Goal: Complete application form

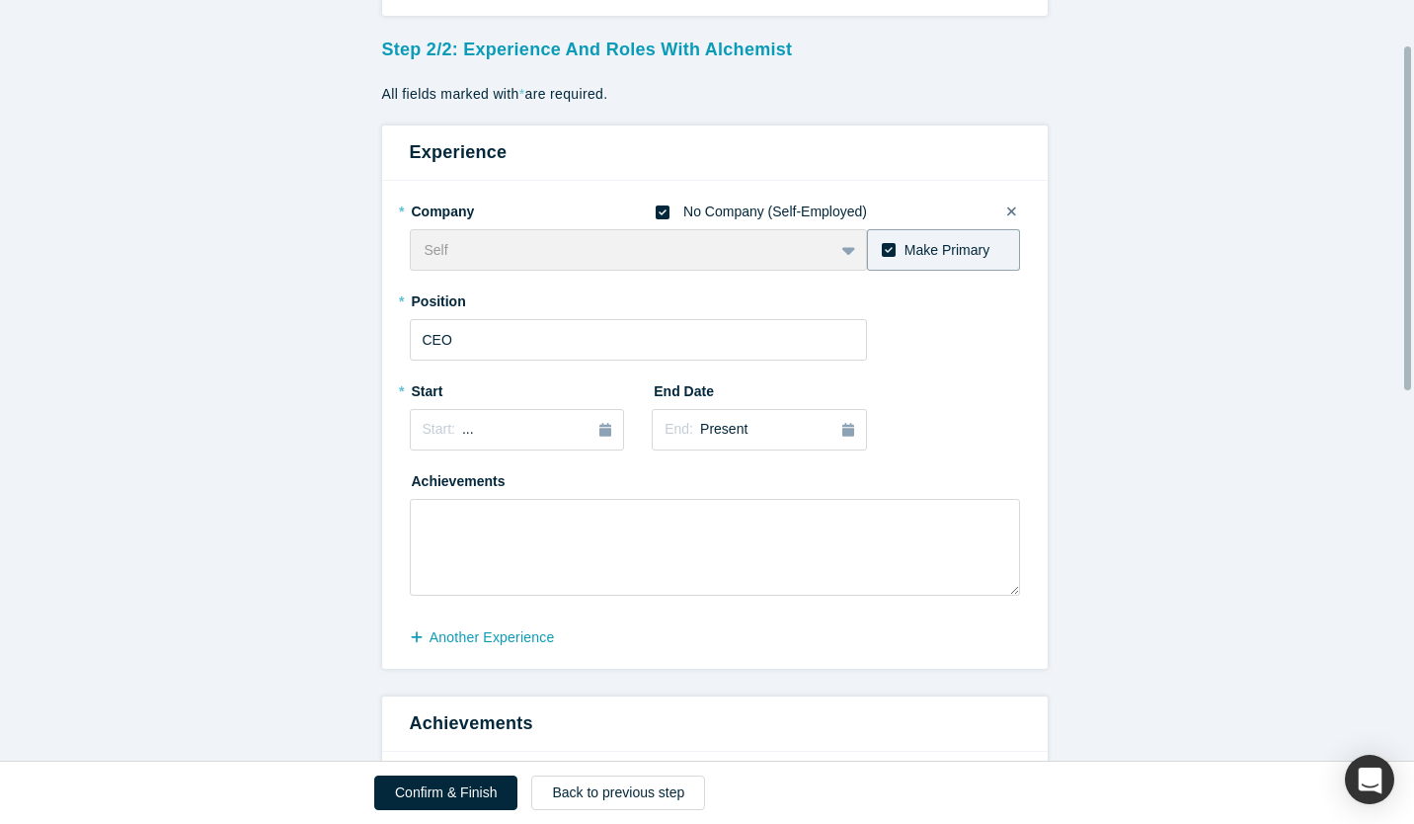
scroll to position [99, 0]
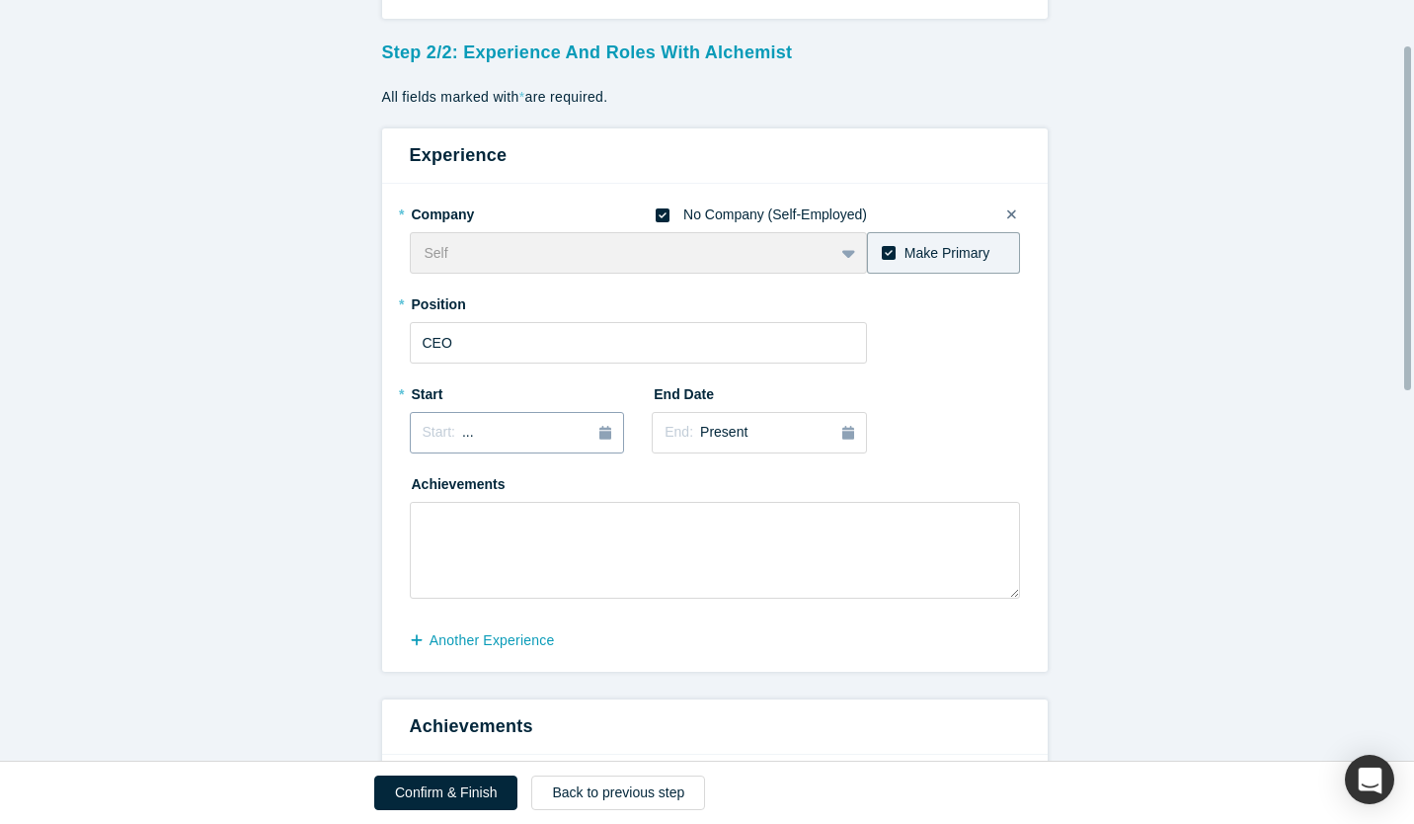
click at [563, 419] on button "Start: ..." at bounding box center [517, 432] width 215 height 41
click at [421, 493] on div "2025" at bounding box center [517, 488] width 215 height 41
click at [419, 487] on button "Previous Year" at bounding box center [418, 488] width 20 height 20
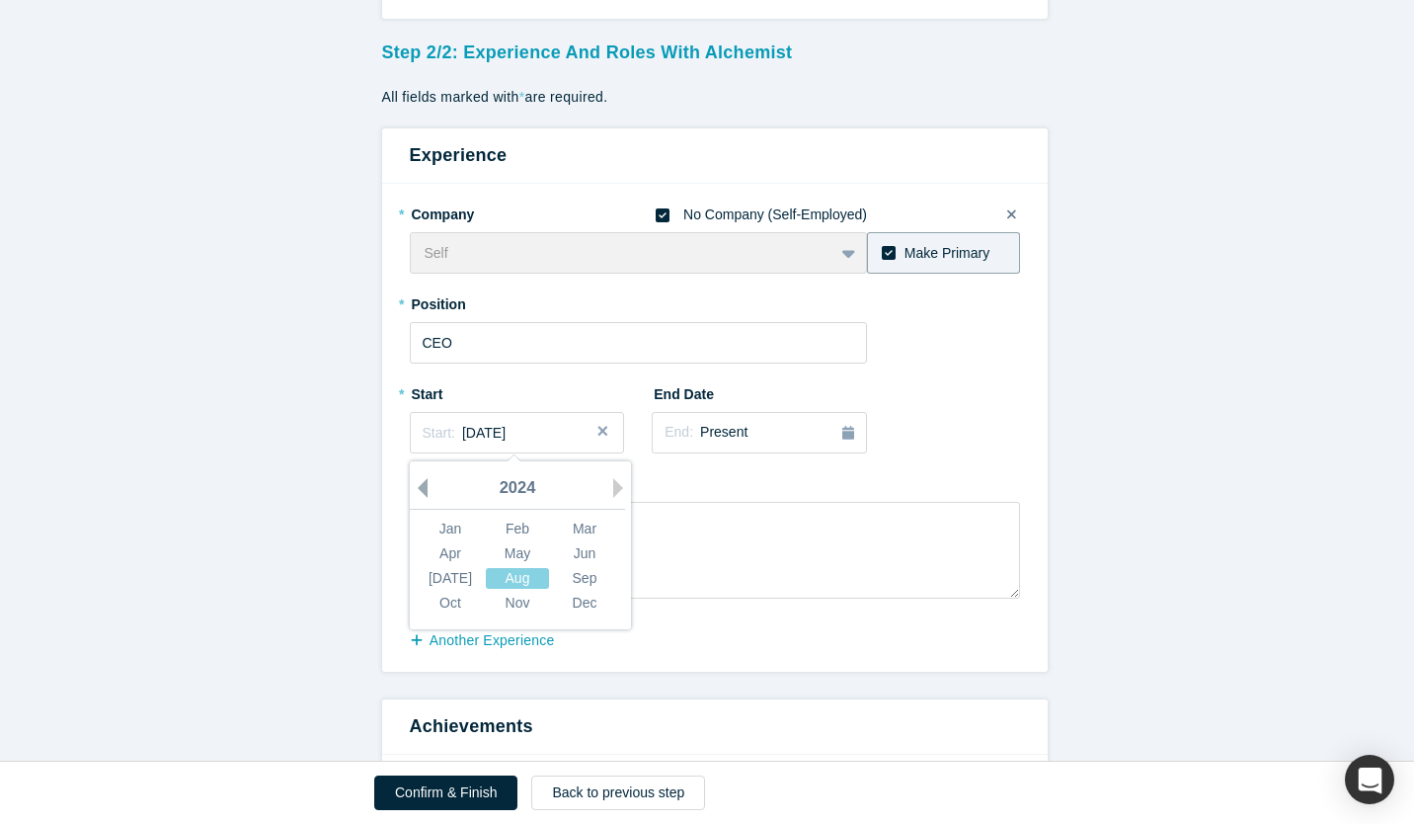
click at [419, 487] on button "Previous Year" at bounding box center [418, 488] width 20 height 20
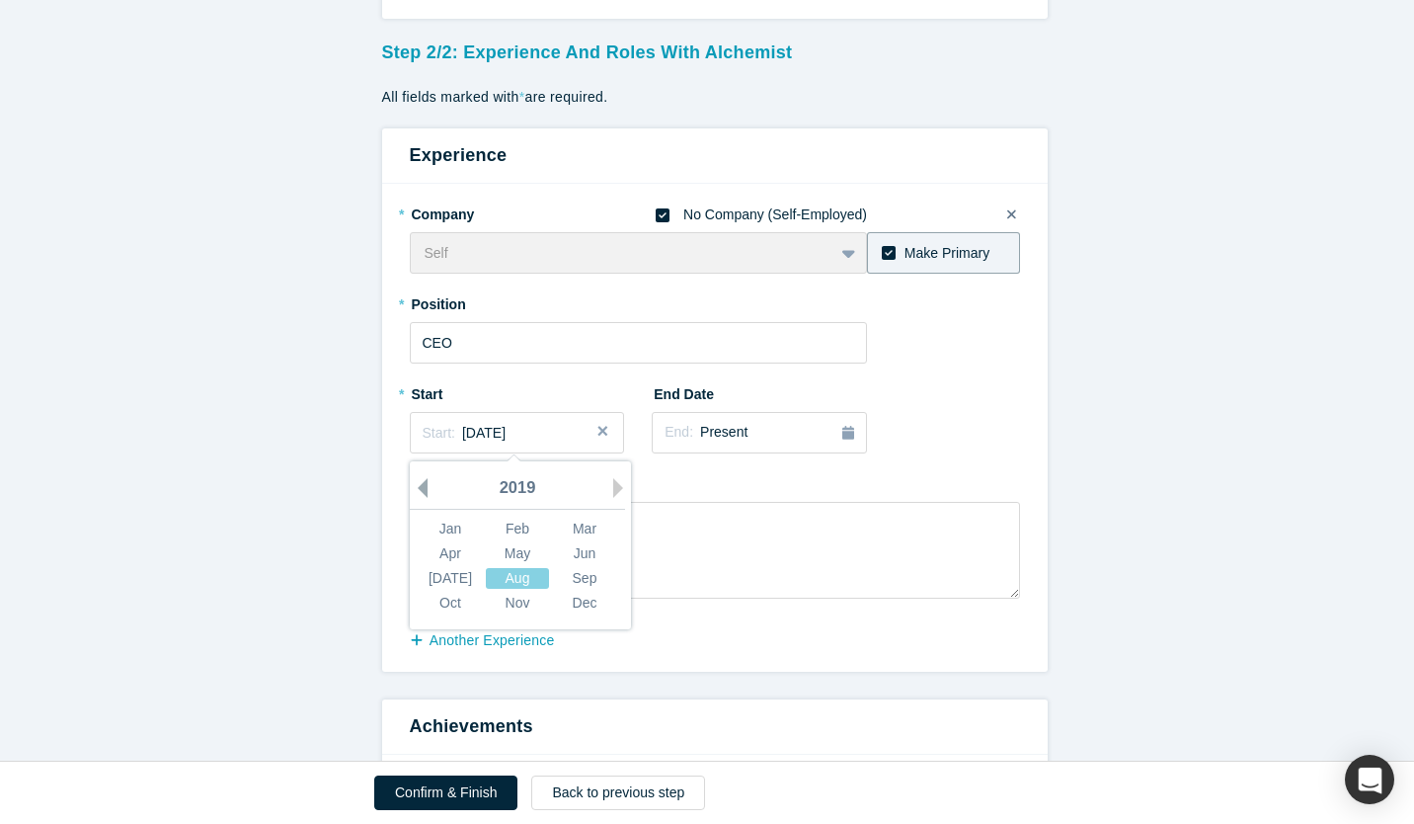
click at [419, 487] on button "Previous Year" at bounding box center [418, 488] width 20 height 20
click at [613, 482] on button "Next Year" at bounding box center [623, 488] width 20 height 20
click at [460, 603] on div "Oct" at bounding box center [450, 602] width 63 height 21
click at [798, 434] on div "End: Present" at bounding box center [760, 433] width 190 height 22
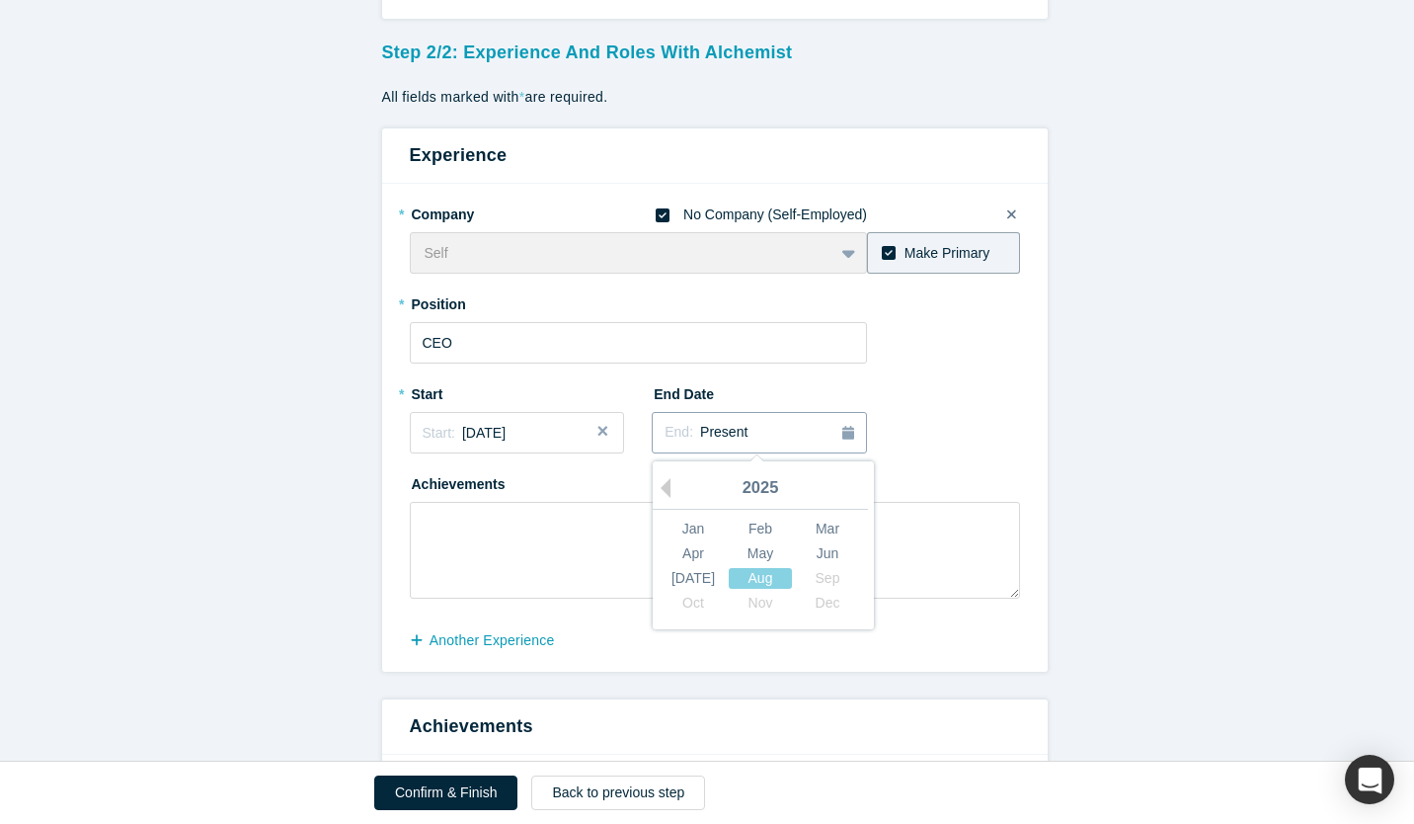
click at [718, 426] on span "Present" at bounding box center [723, 432] width 47 height 16
click at [714, 434] on span "Present" at bounding box center [723, 432] width 47 height 16
click at [942, 401] on div "* Company No Company (Self-Employed) Self To pick up a draggable item, press th…" at bounding box center [715, 397] width 610 height 401
click at [656, 212] on icon at bounding box center [663, 215] width 14 height 14
click at [0, 0] on input "No Company (Self-Employed)" at bounding box center [0, 0] width 0 height 0
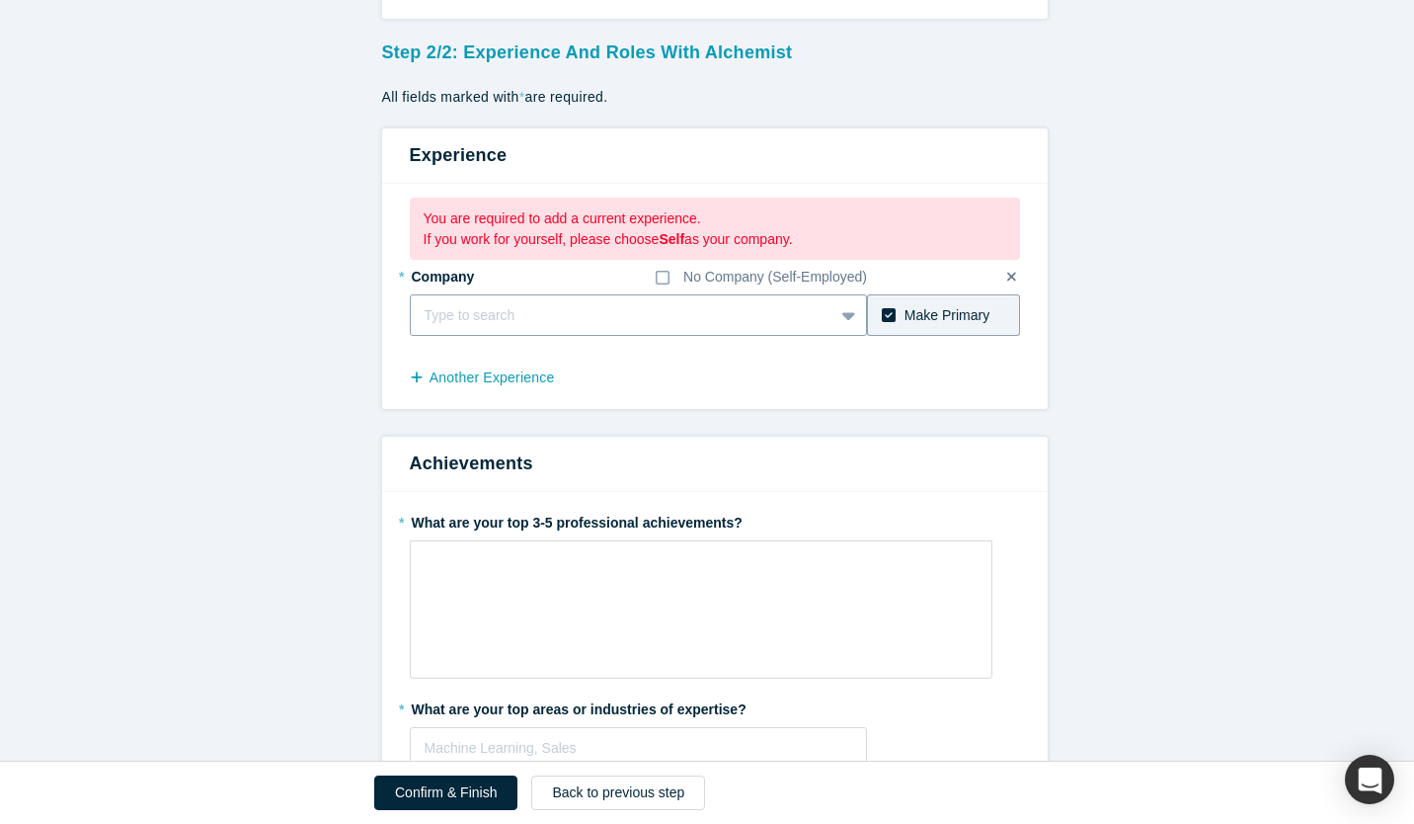
click at [533, 325] on div at bounding box center [623, 315] width 396 height 25
type input "[PERSON_NAME] [GEOGRAPHIC_DATA]"
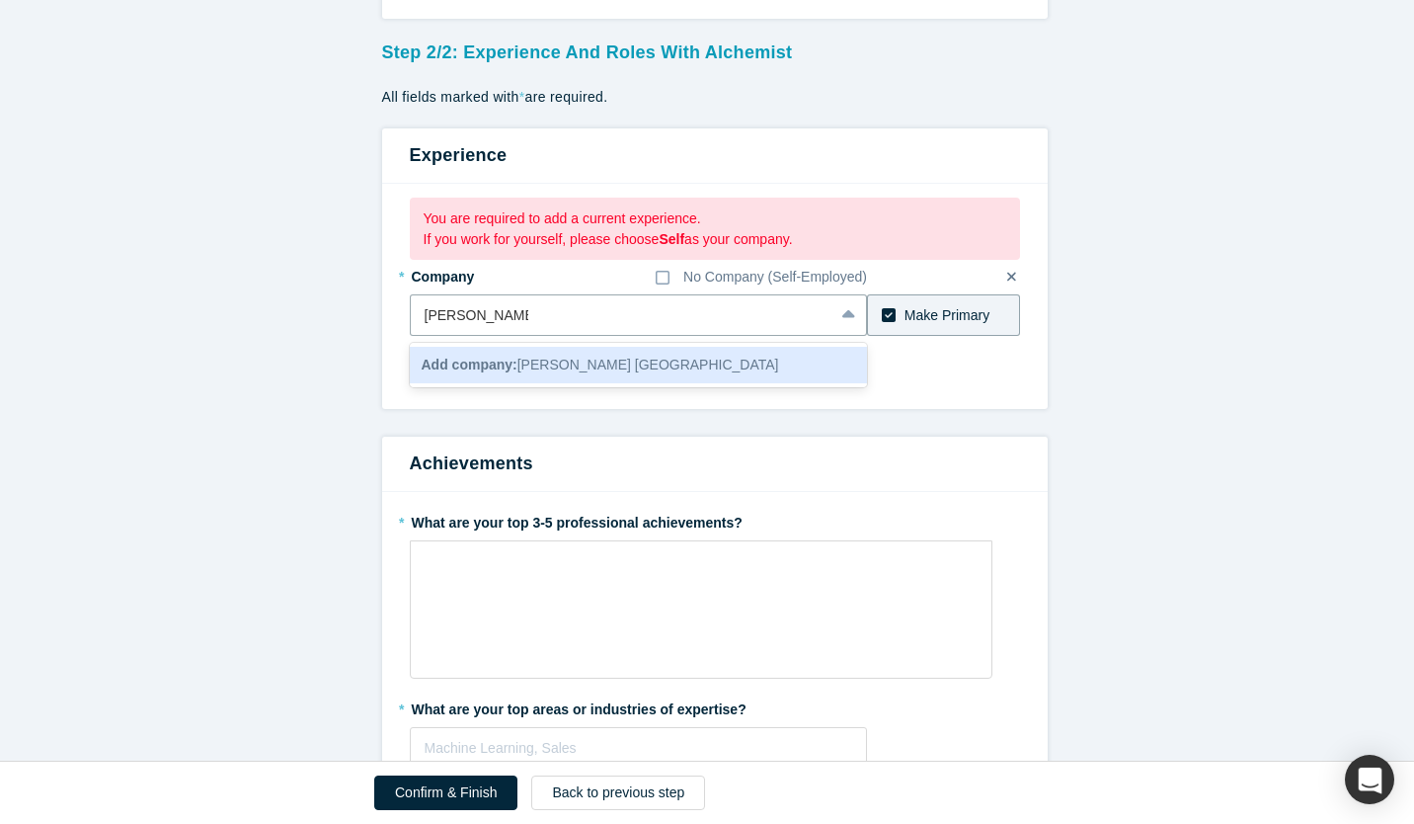
click at [686, 363] on div "Add company: [PERSON_NAME] [GEOGRAPHIC_DATA]" at bounding box center [639, 365] width 458 height 37
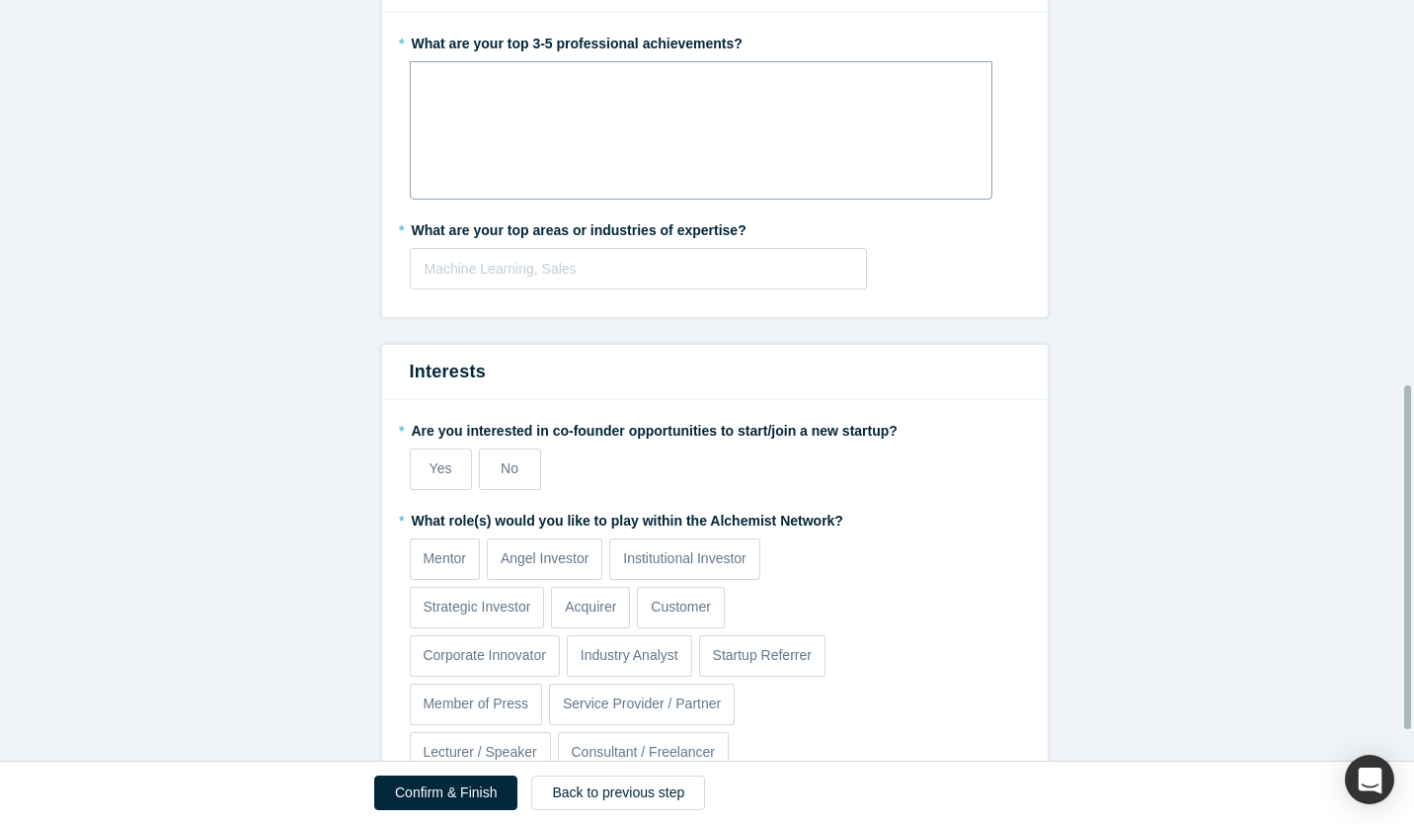
scroll to position [915, 0]
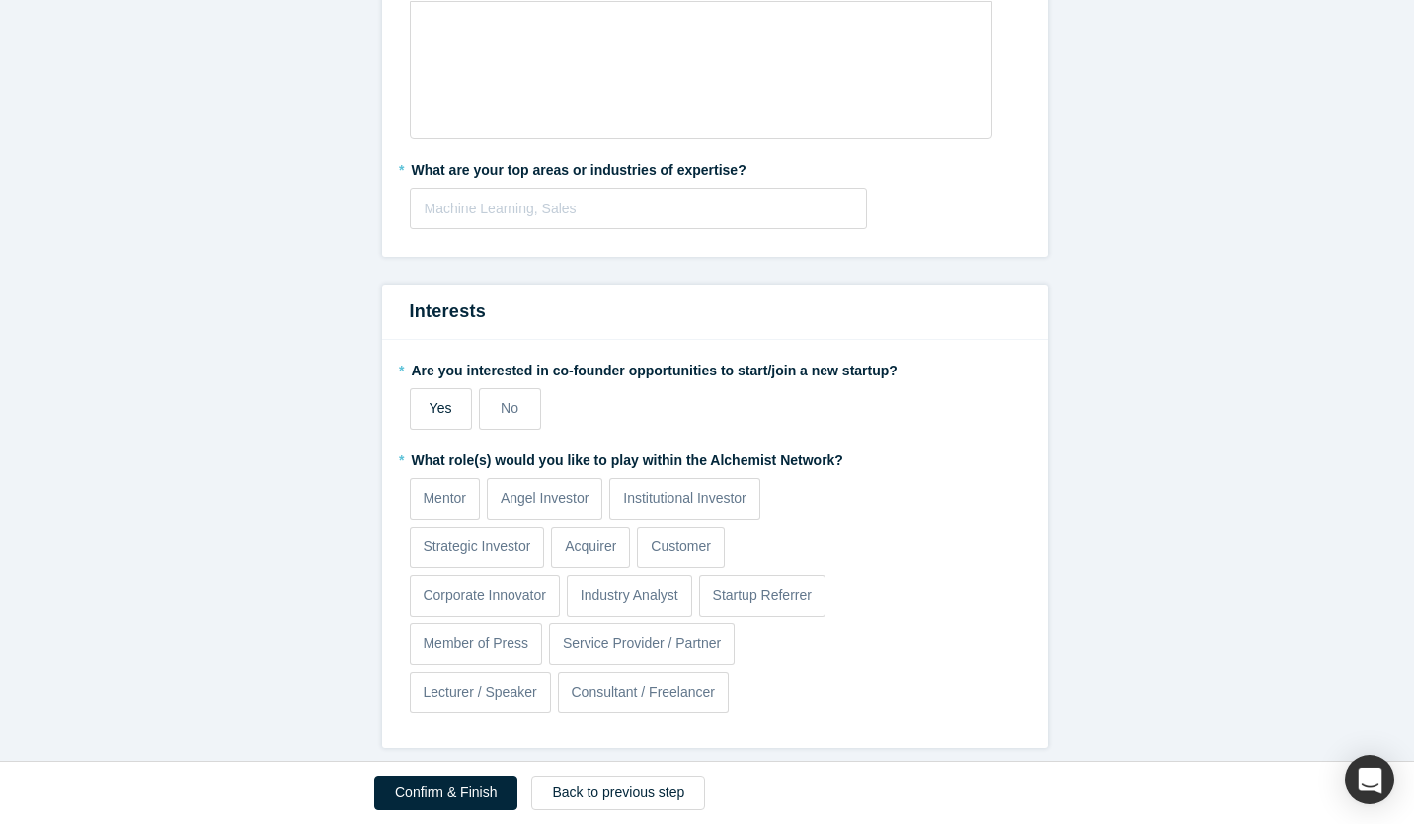
click at [439, 405] on label "Yes" at bounding box center [441, 408] width 62 height 41
click at [0, 0] on input "Yes" at bounding box center [0, 0] width 0 height 0
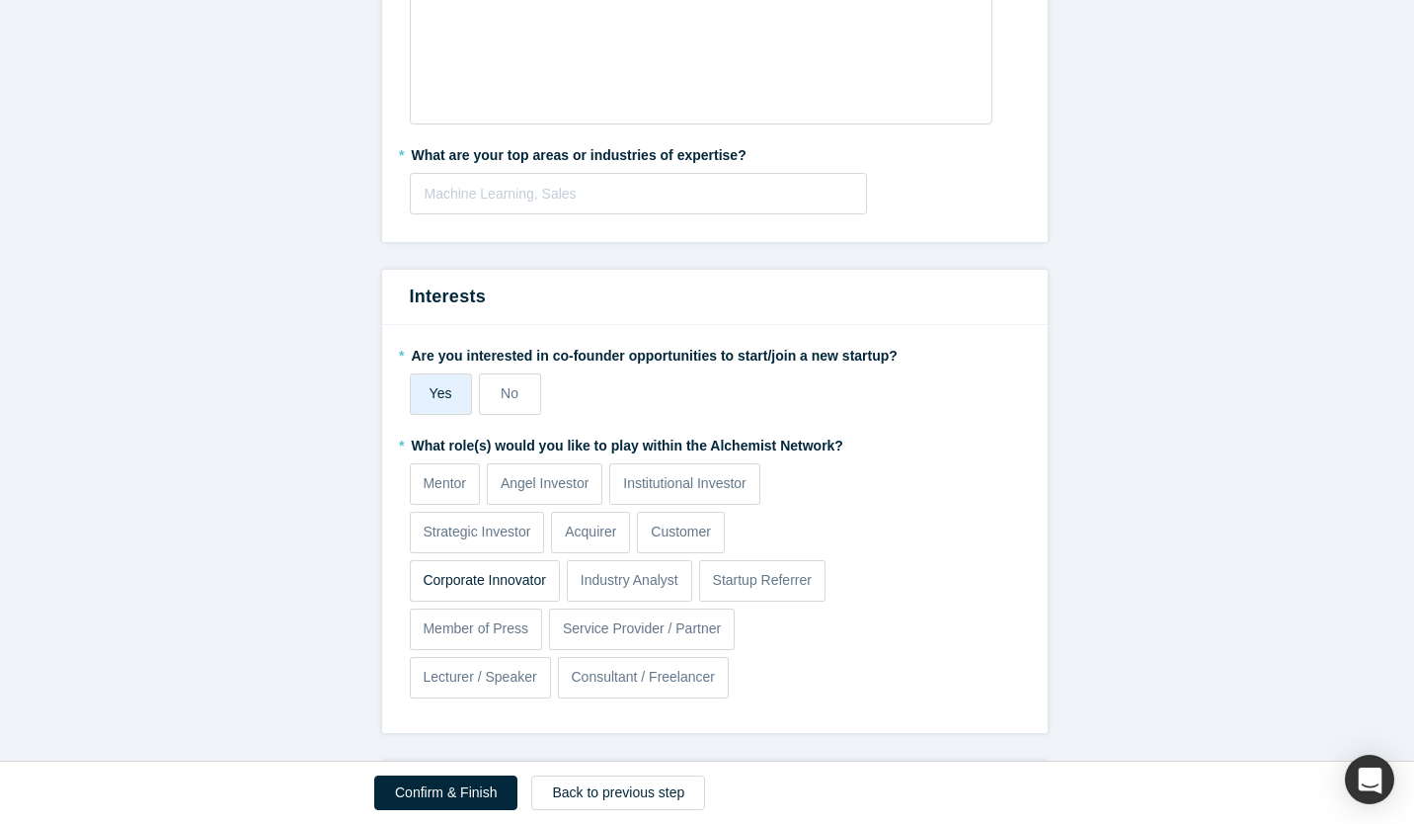
click at [502, 589] on p "Corporate Innovator" at bounding box center [484, 580] width 123 height 21
click at [0, 0] on input "Corporate Innovator" at bounding box center [0, 0] width 0 height 0
click at [492, 683] on p "Lecturer / Speaker" at bounding box center [480, 677] width 114 height 21
click at [0, 0] on input "Lecturer / Speaker" at bounding box center [0, 0] width 0 height 0
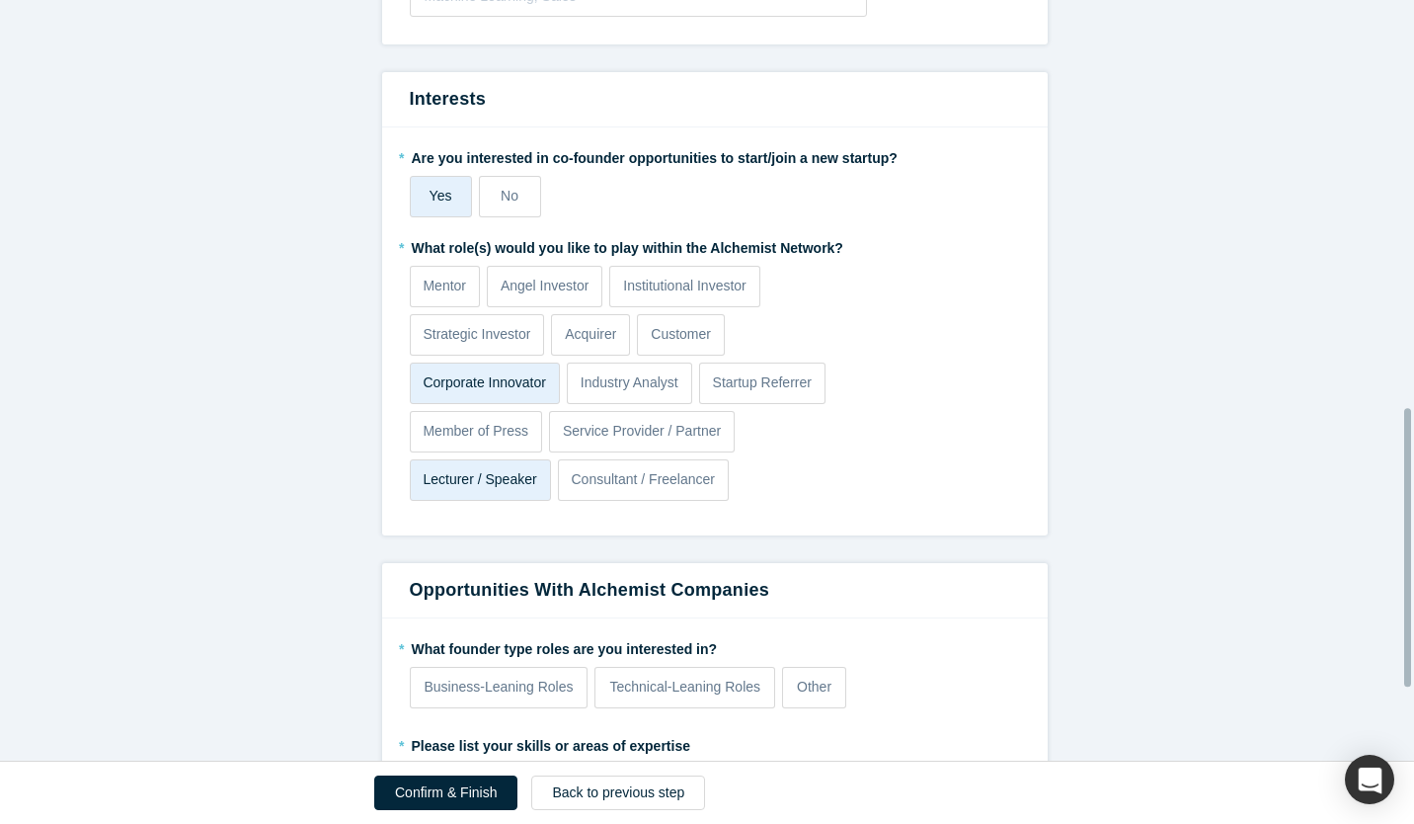
scroll to position [1309, 0]
